Goal: Information Seeking & Learning: Learn about a topic

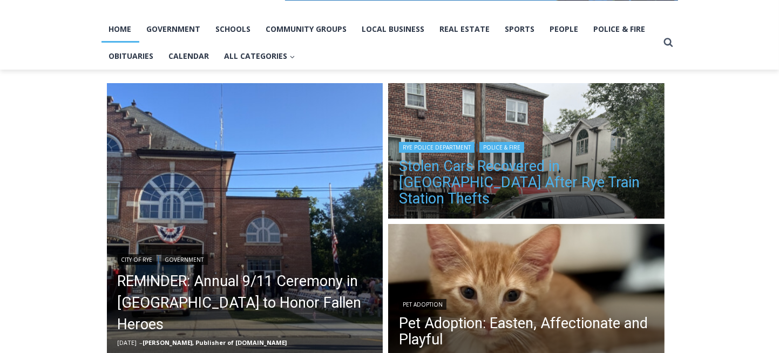
click at [466, 203] on link "Stolen Cars Recovered in Bronx After Rye Train Station Thefts" at bounding box center [526, 182] width 255 height 49
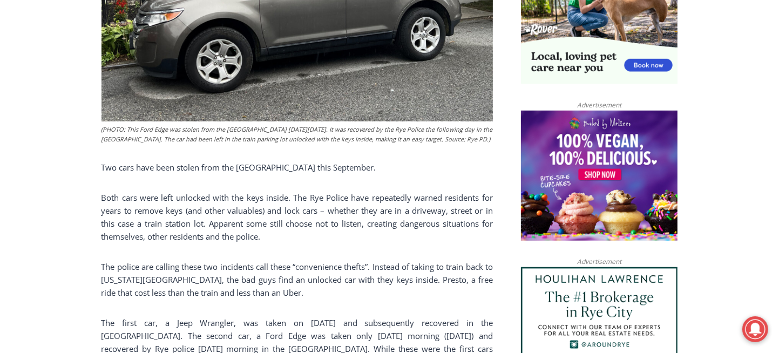
scroll to position [784, 0]
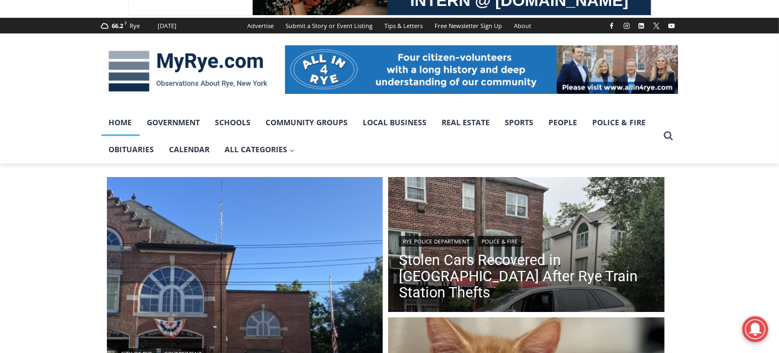
scroll to position [97, 0]
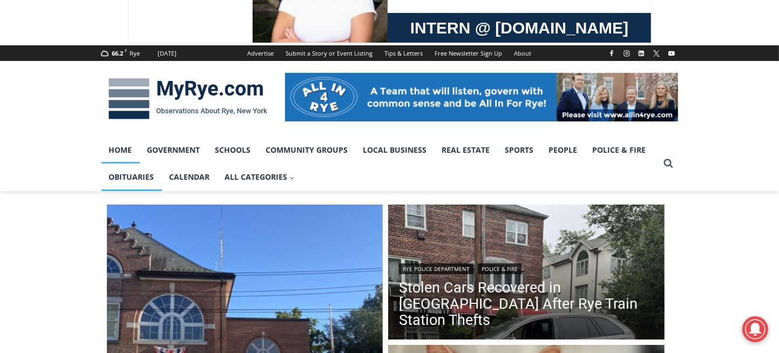
click at [134, 180] on link "Obituaries" at bounding box center [132, 177] width 60 height 27
